Goal: Information Seeking & Learning: Learn about a topic

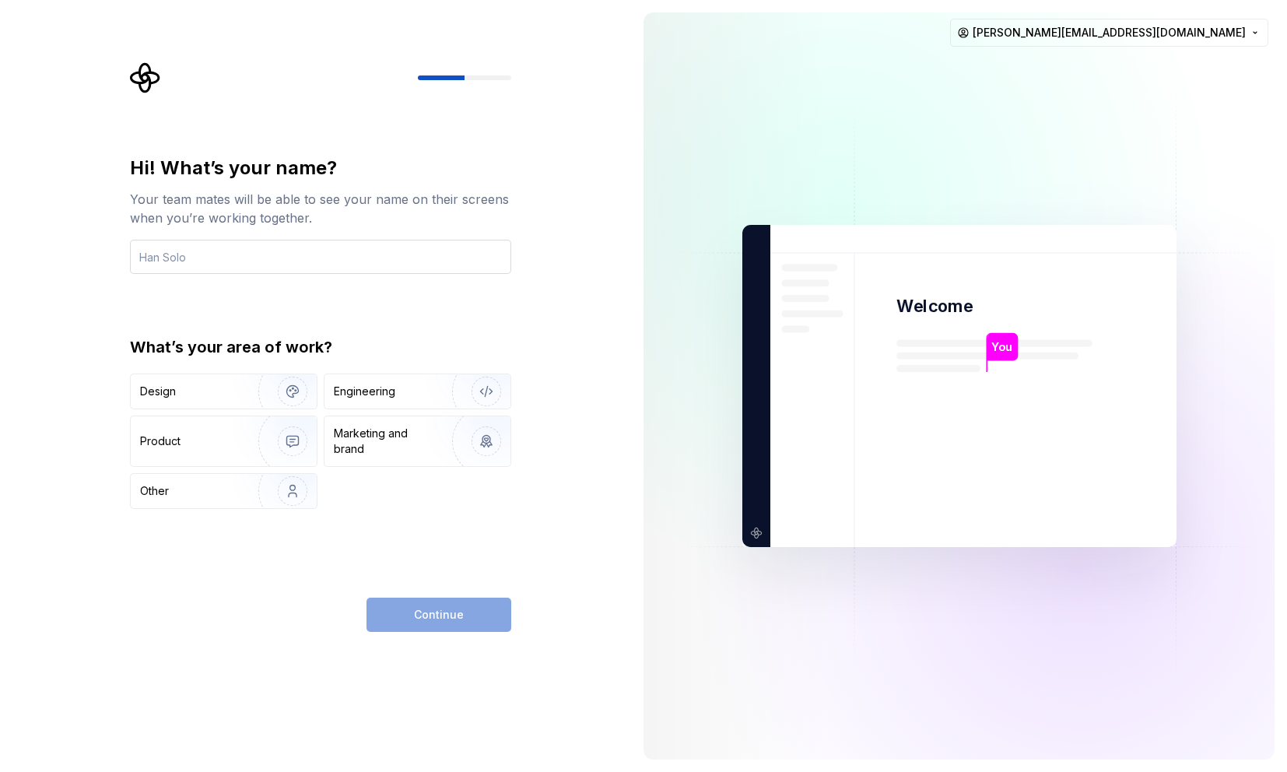
click at [305, 256] on input "text" at bounding box center [320, 257] width 381 height 34
type input "Parth Sharma"
click at [444, 381] on img "button" at bounding box center [477, 391] width 100 height 104
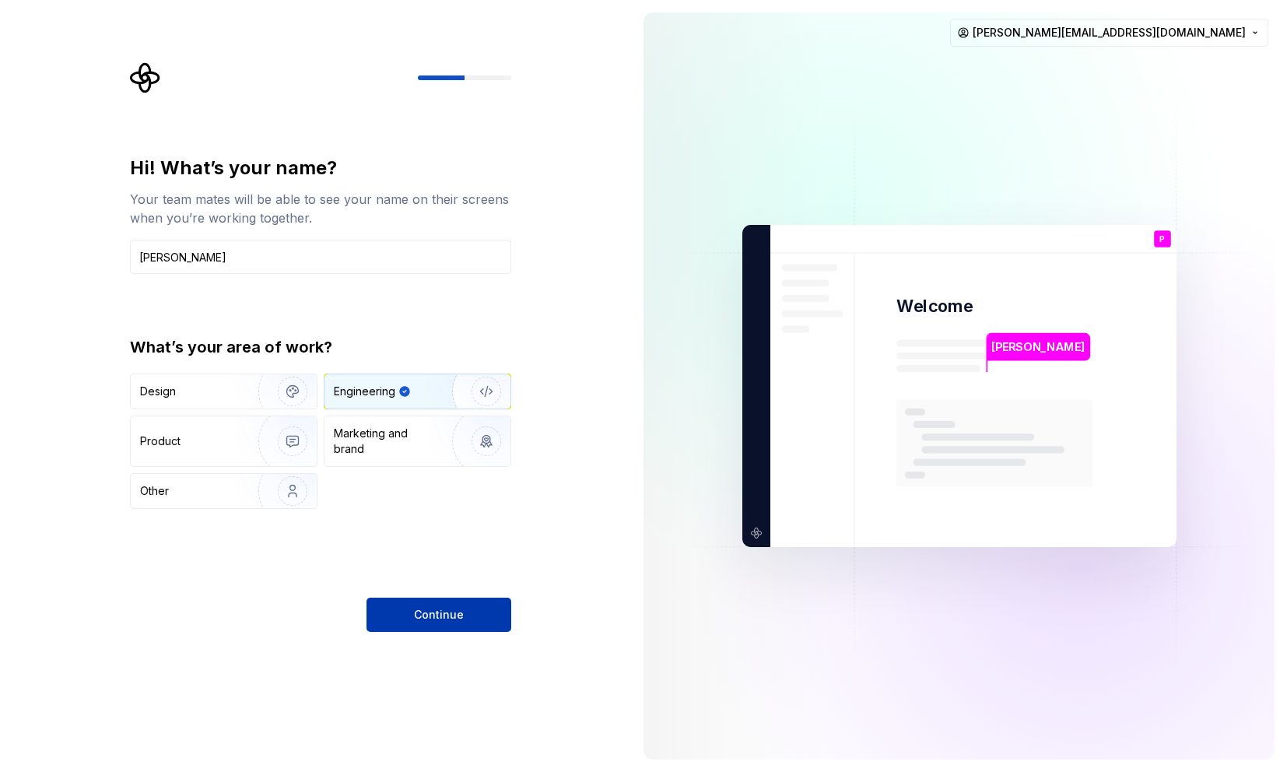
click at [471, 624] on button "Continue" at bounding box center [439, 615] width 145 height 34
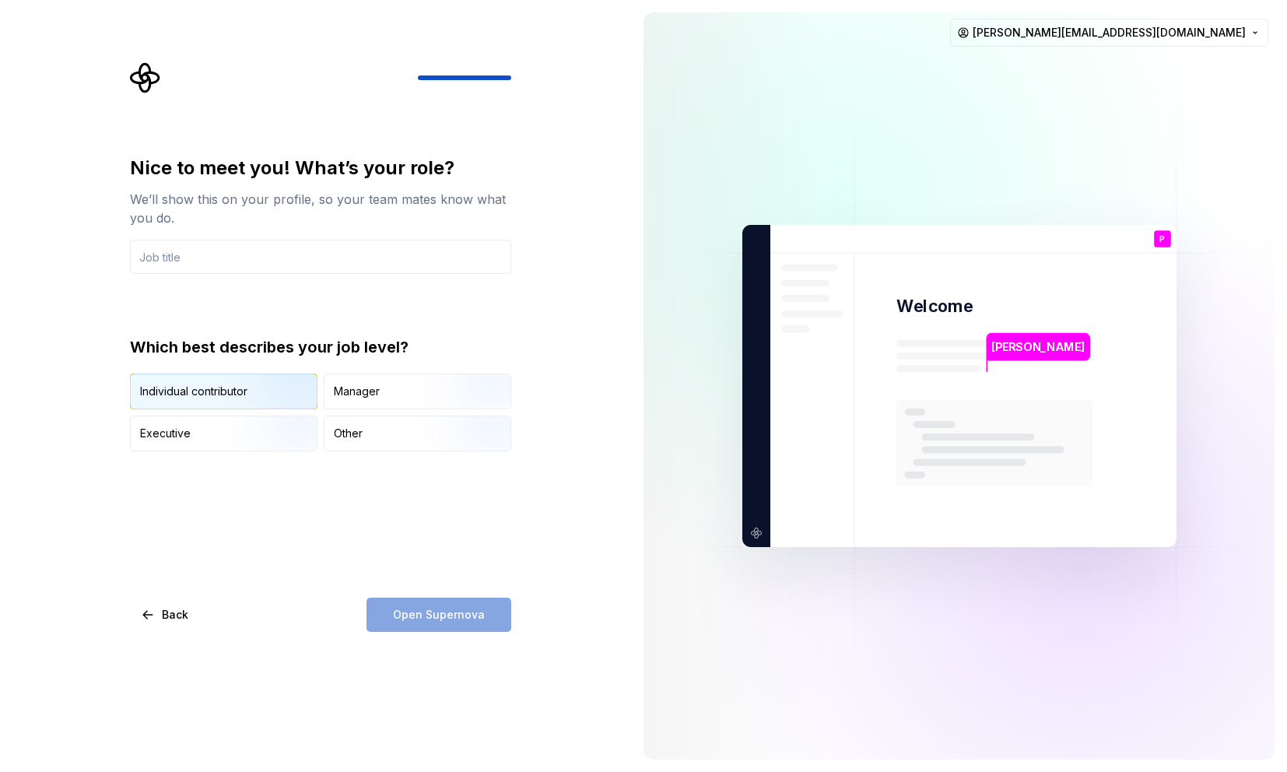
click at [276, 384] on img "button" at bounding box center [280, 411] width 100 height 104
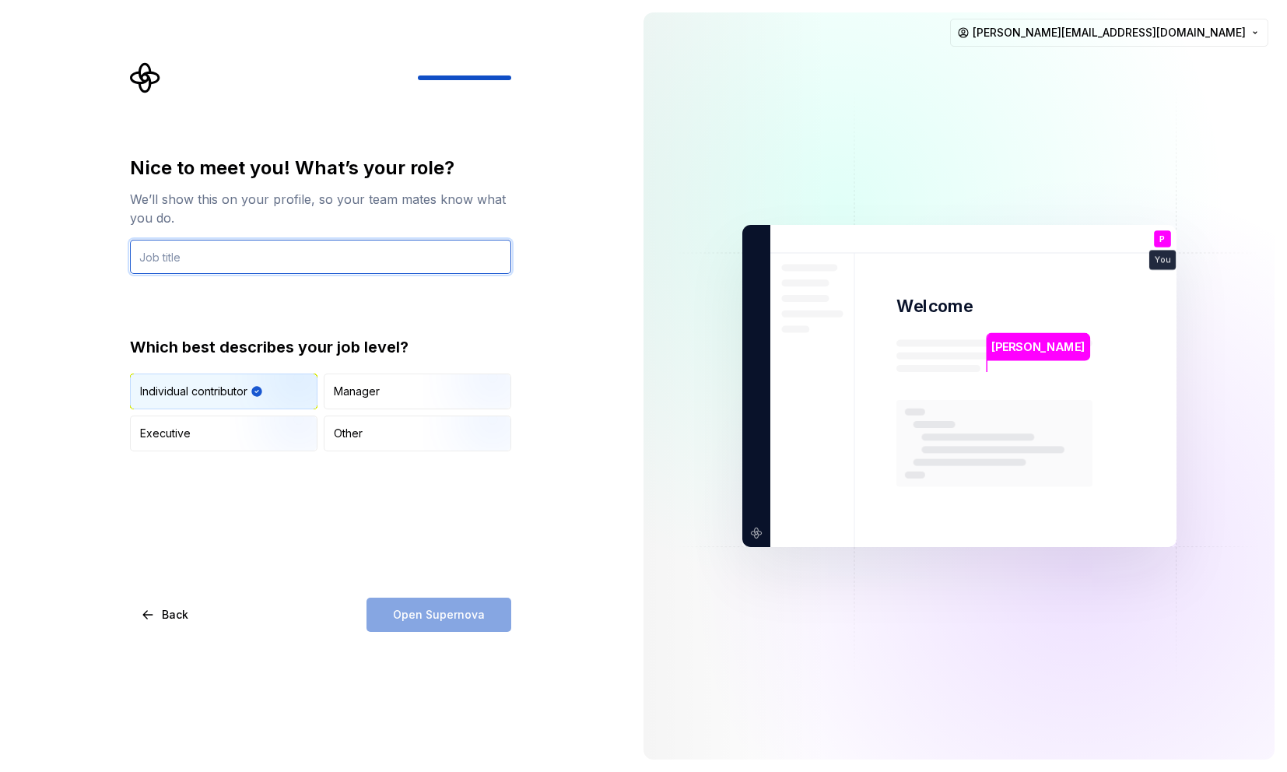
click at [311, 261] on input "text" at bounding box center [320, 257] width 381 height 34
type input "SecEng"
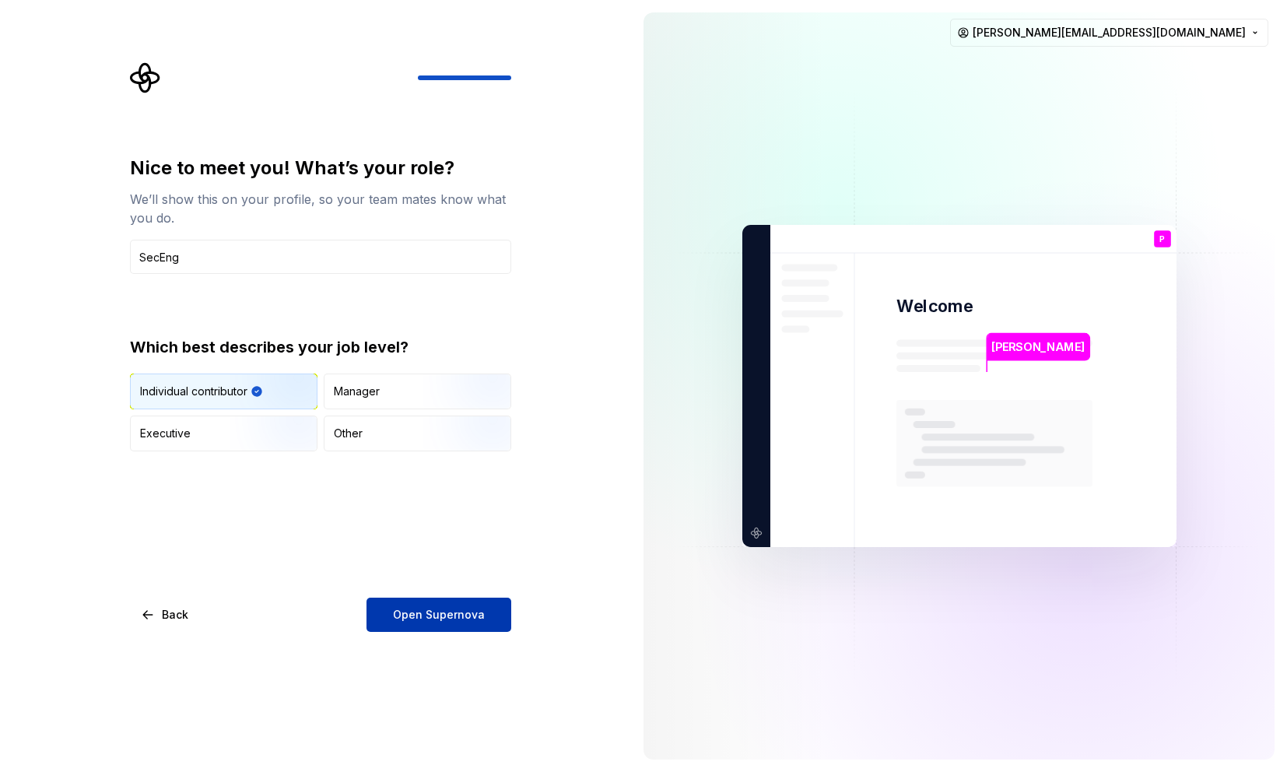
click at [455, 623] on button "Open Supernova" at bounding box center [439, 615] width 145 height 34
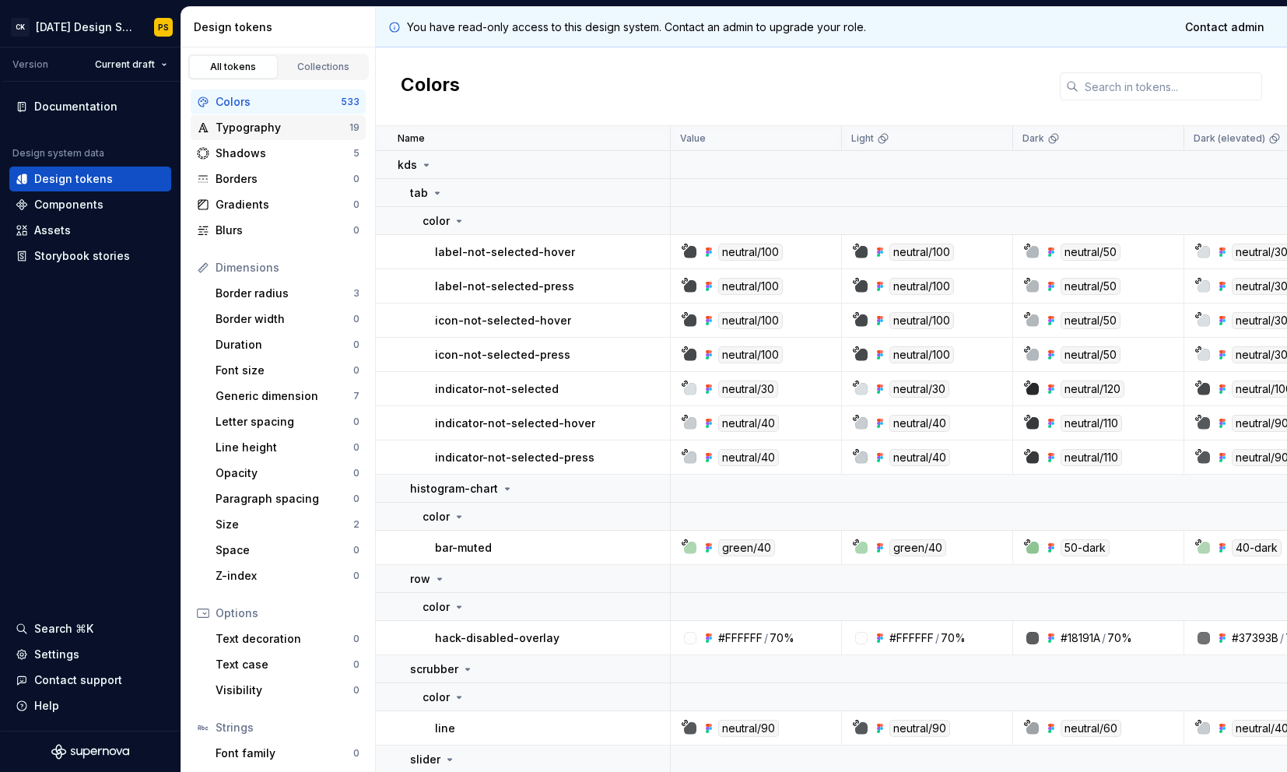
click at [276, 129] on div "Typography" at bounding box center [283, 128] width 134 height 16
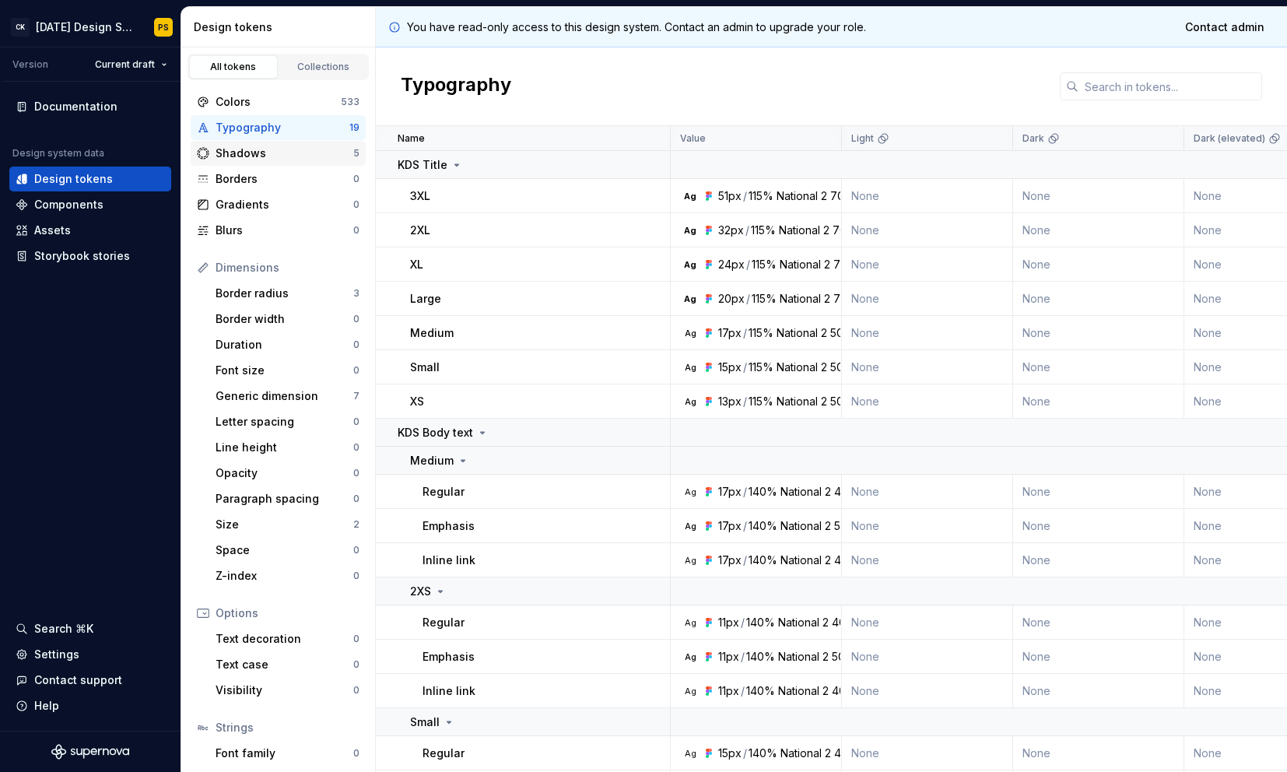
click at [281, 153] on div "Shadows" at bounding box center [285, 154] width 138 height 16
